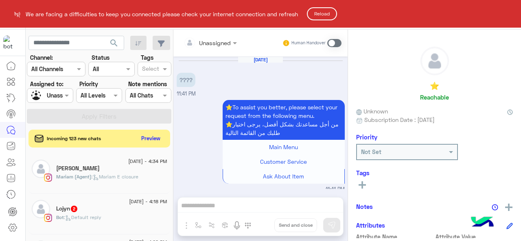
scroll to position [4, 0]
